Goal: Task Accomplishment & Management: Manage account settings

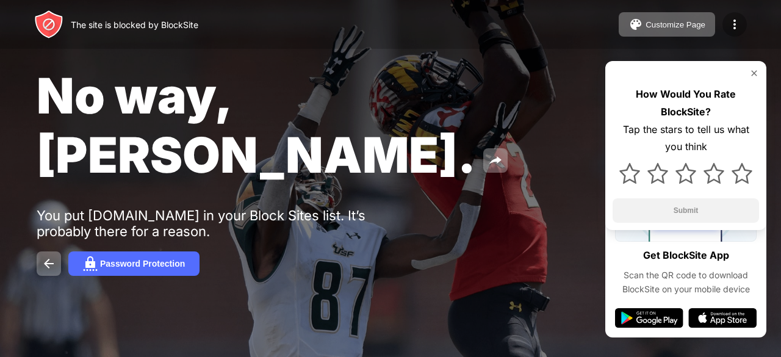
click at [730, 27] on img at bounding box center [734, 24] width 15 height 15
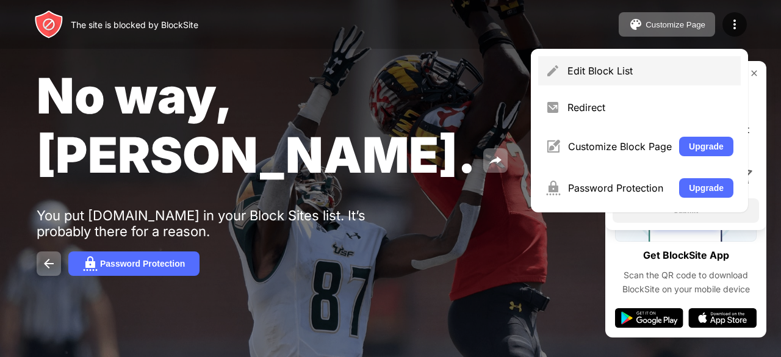
click at [652, 65] on div "Edit Block List" at bounding box center [650, 71] width 166 height 12
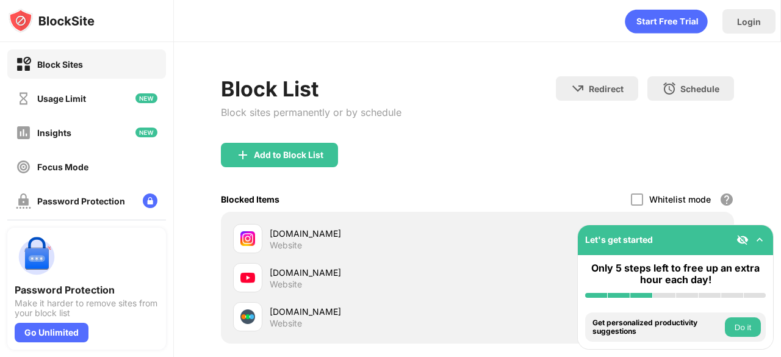
scroll to position [86, 0]
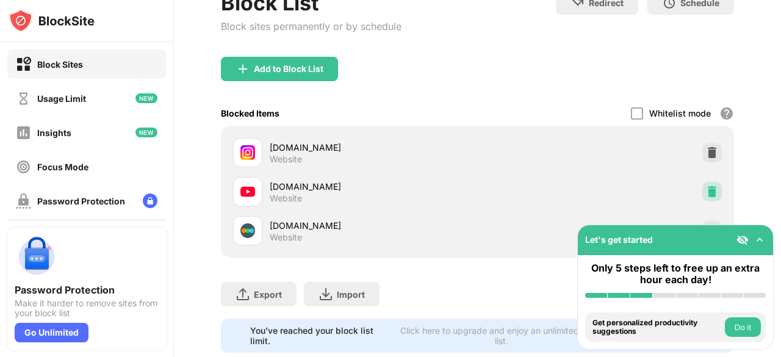
click at [702, 189] on div at bounding box center [712, 192] width 20 height 20
